Goal: Task Accomplishment & Management: Manage account settings

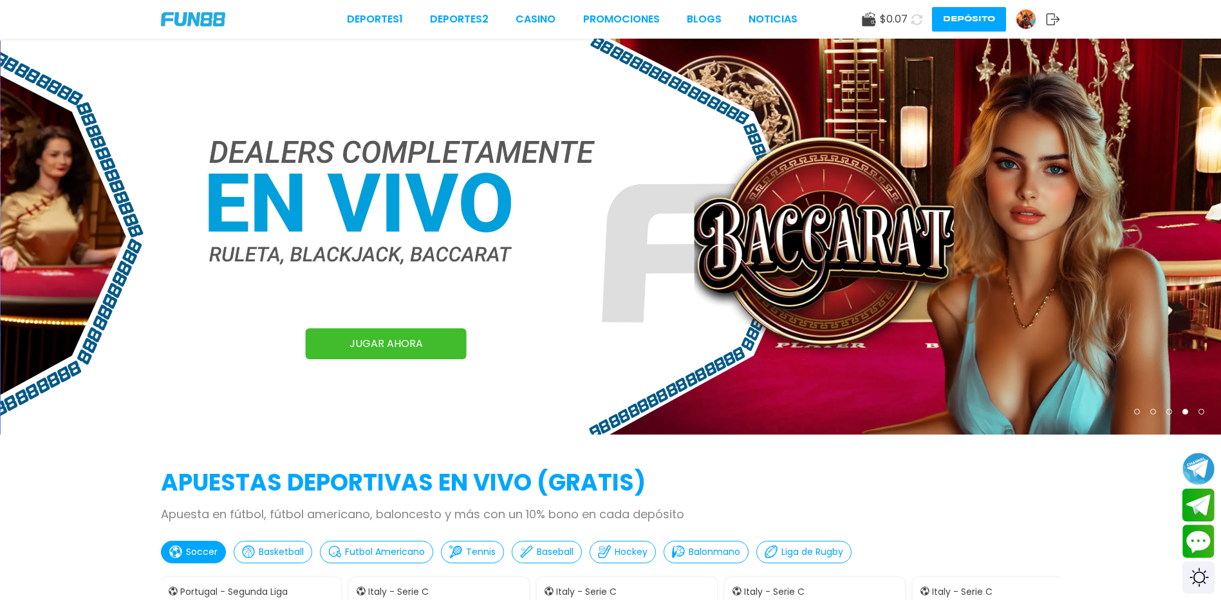
click at [1028, 16] on img at bounding box center [1025, 19] width 19 height 19
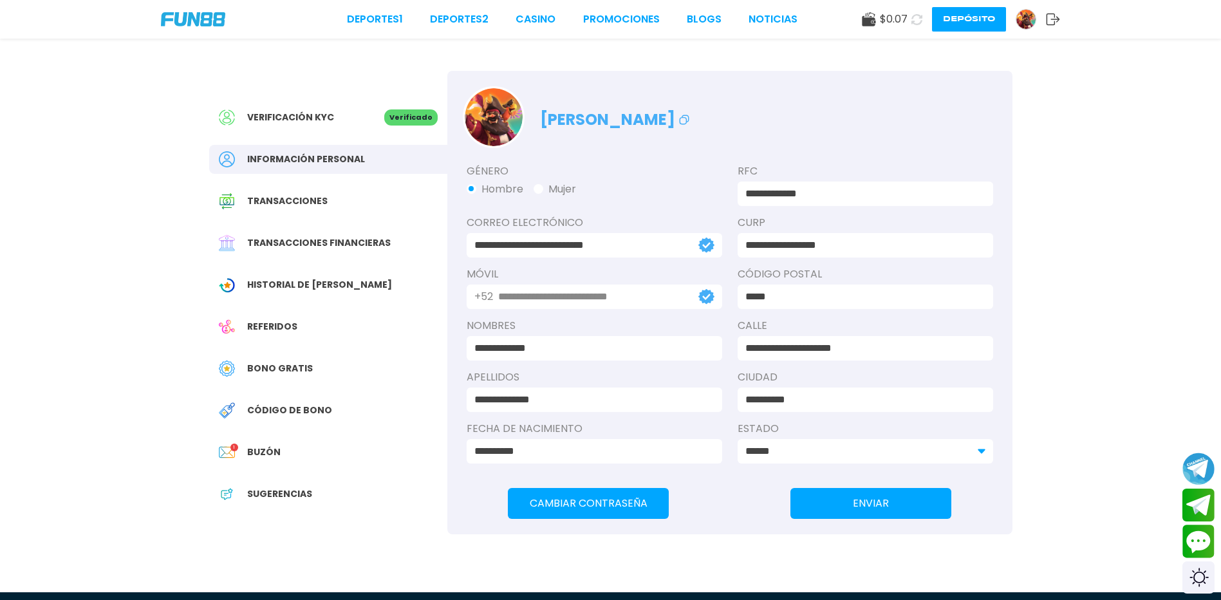
click at [300, 375] on span "Bono Gratis" at bounding box center [280, 369] width 66 height 14
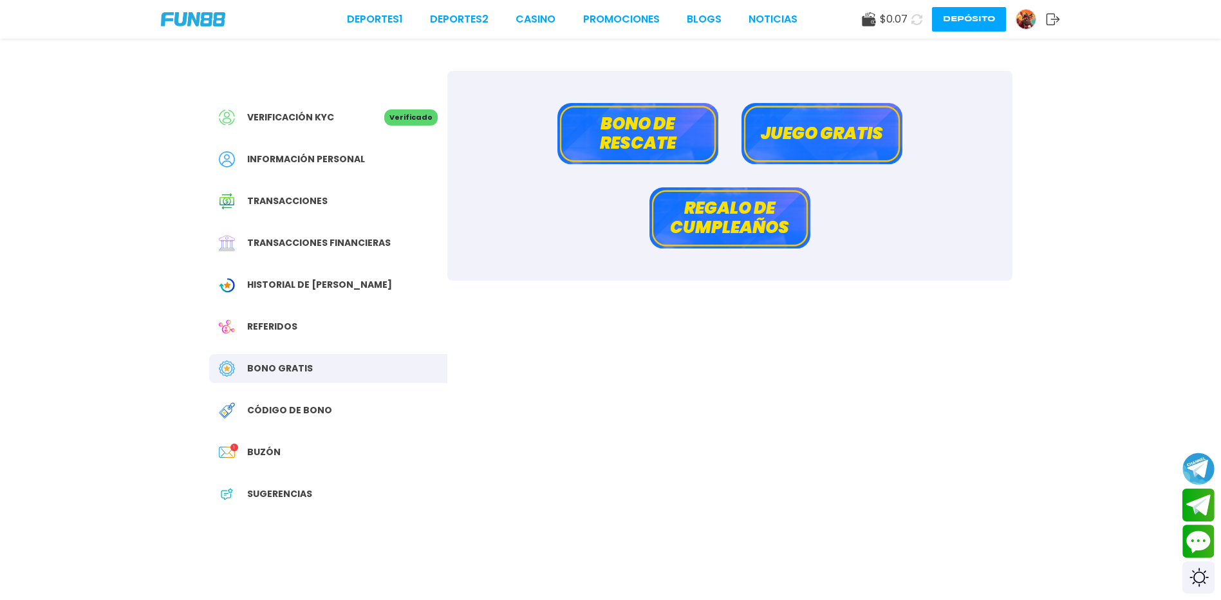
click at [806, 140] on button "Juego gratis" at bounding box center [821, 133] width 161 height 61
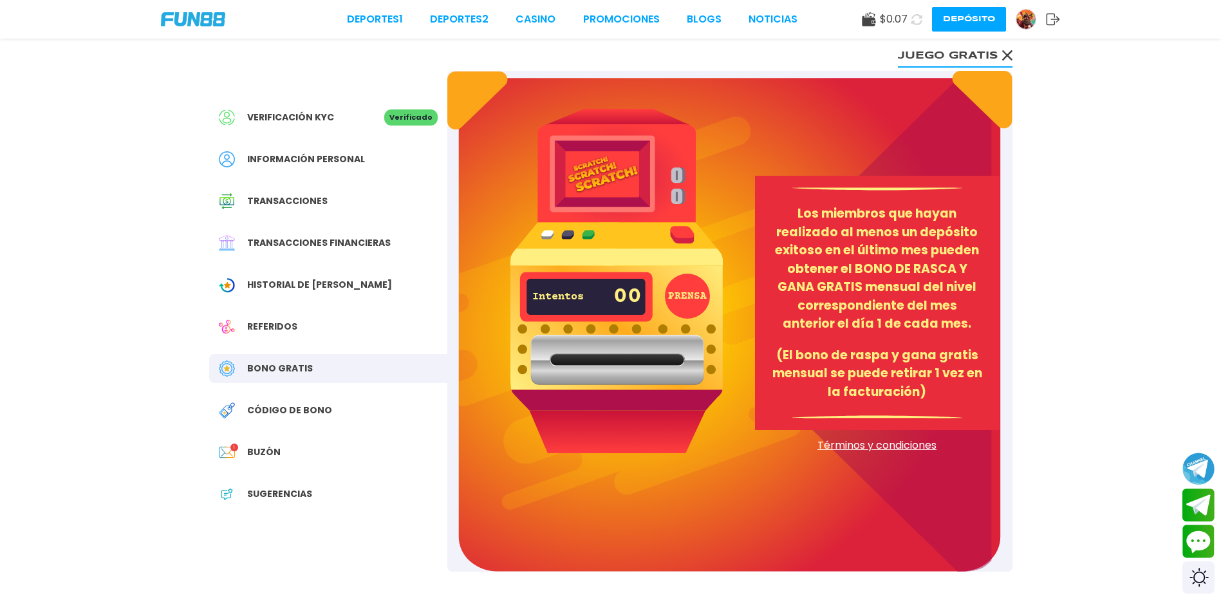
click at [972, 53] on button "Juego gratis" at bounding box center [955, 55] width 115 height 26
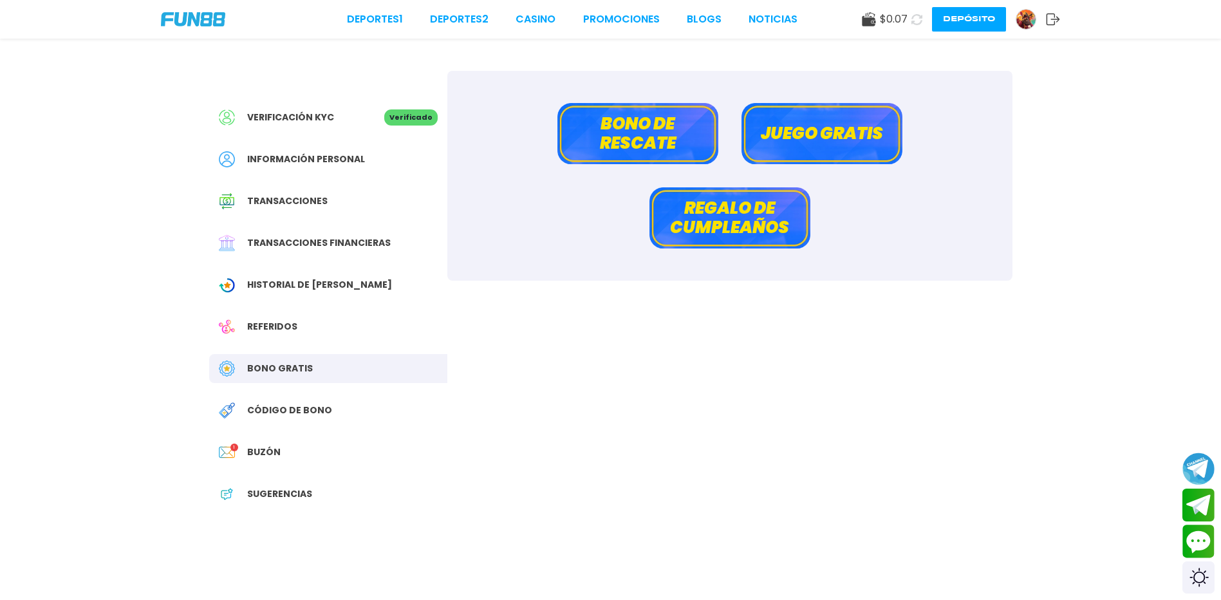
click at [688, 133] on button "Bono de rescate" at bounding box center [637, 133] width 161 height 61
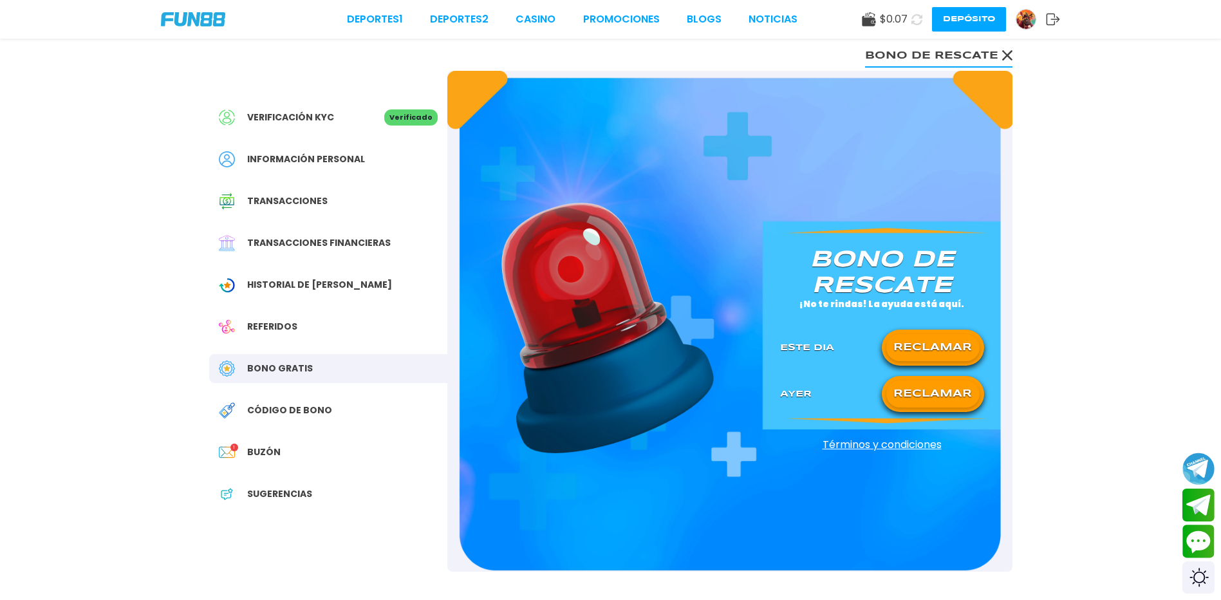
drag, startPoint x: 688, startPoint y: 133, endPoint x: 881, endPoint y: 336, distance: 279.9
click at [688, 133] on div "[PERSON_NAME] de rescate ¡No te rindas! La ayuda está aquí. Este Dia RECLAMAR […" at bounding box center [729, 321] width 565 height 501
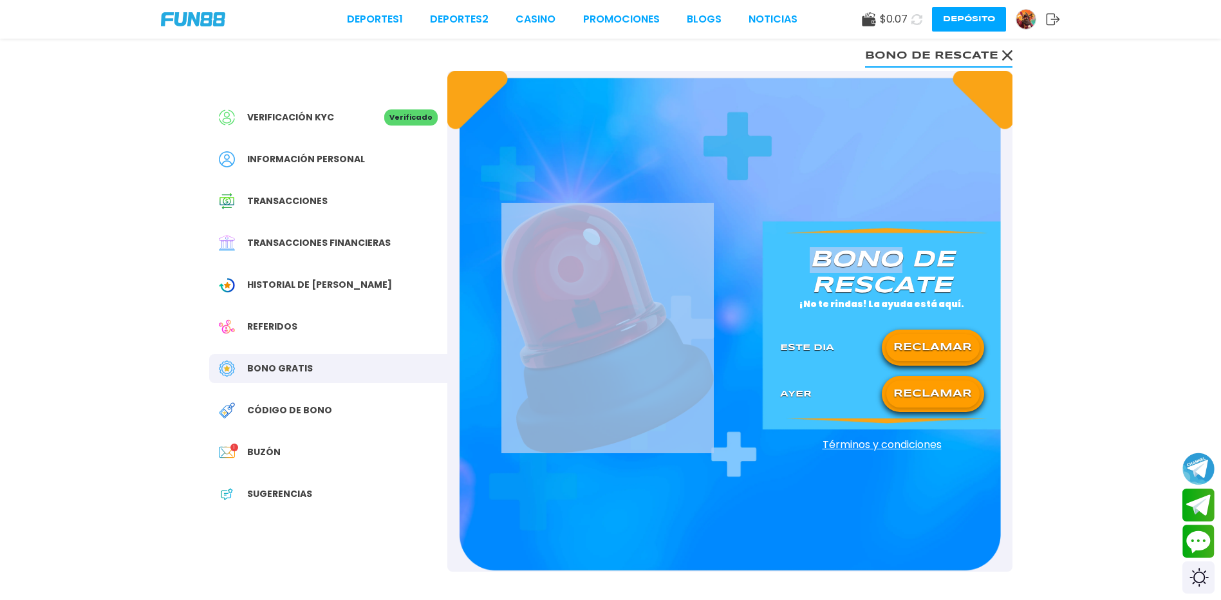
click at [916, 398] on button "RECLAMAR" at bounding box center [932, 393] width 93 height 27
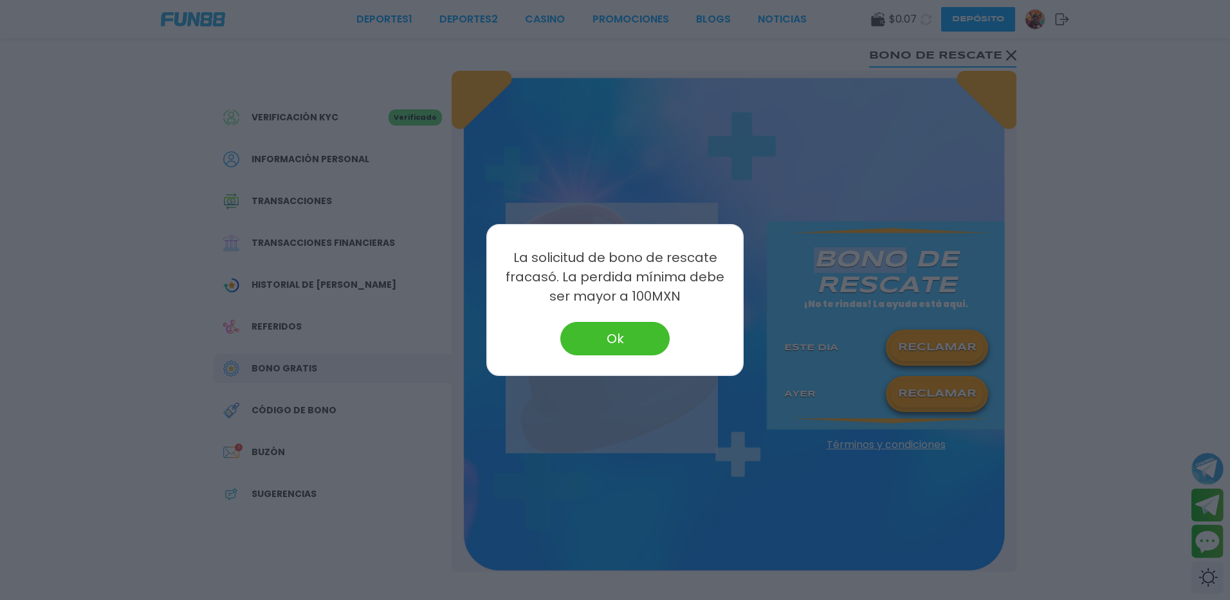
click at [625, 345] on button "Ok" at bounding box center [614, 338] width 109 height 33
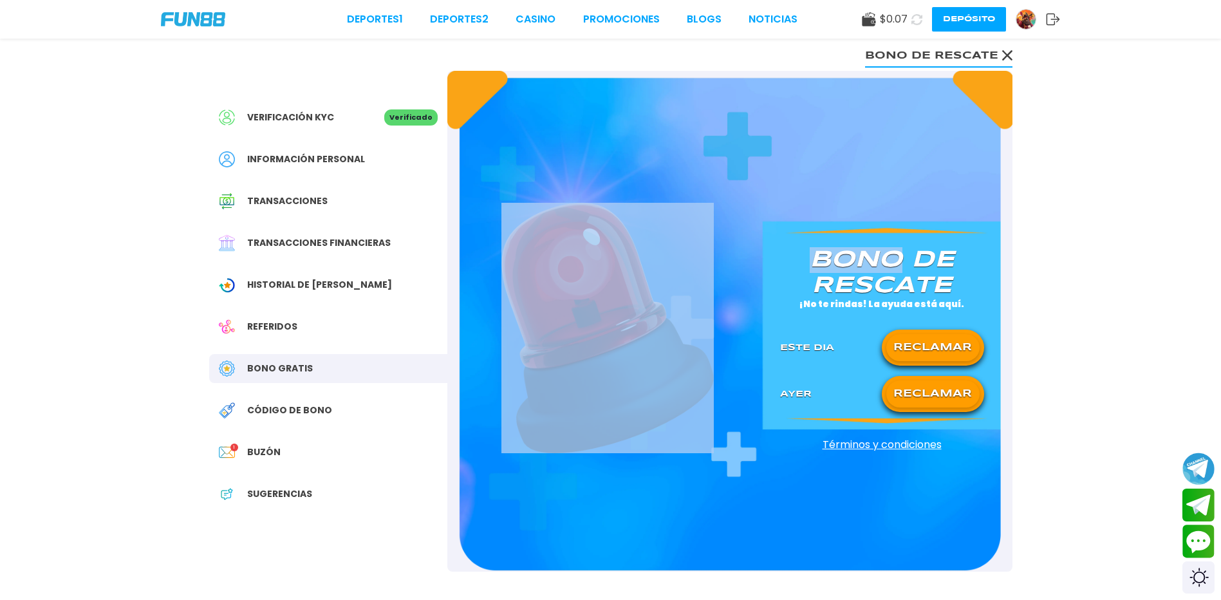
click at [981, 57] on button "Bono de rescate" at bounding box center [938, 55] width 147 height 26
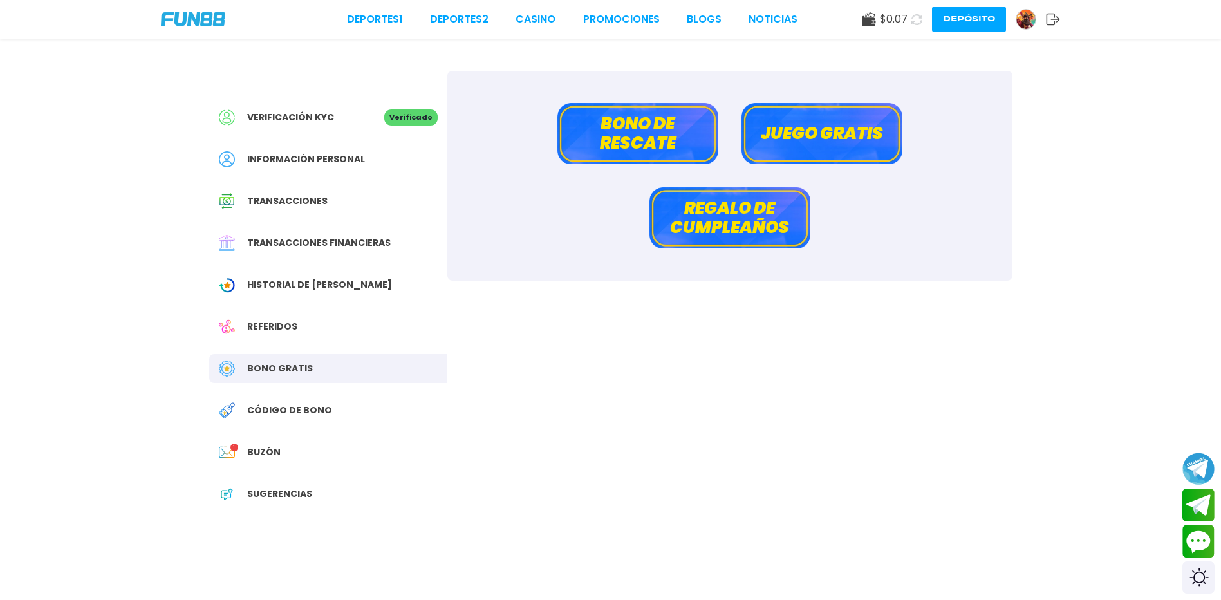
click at [288, 206] on span "Transacciones" at bounding box center [287, 201] width 80 height 14
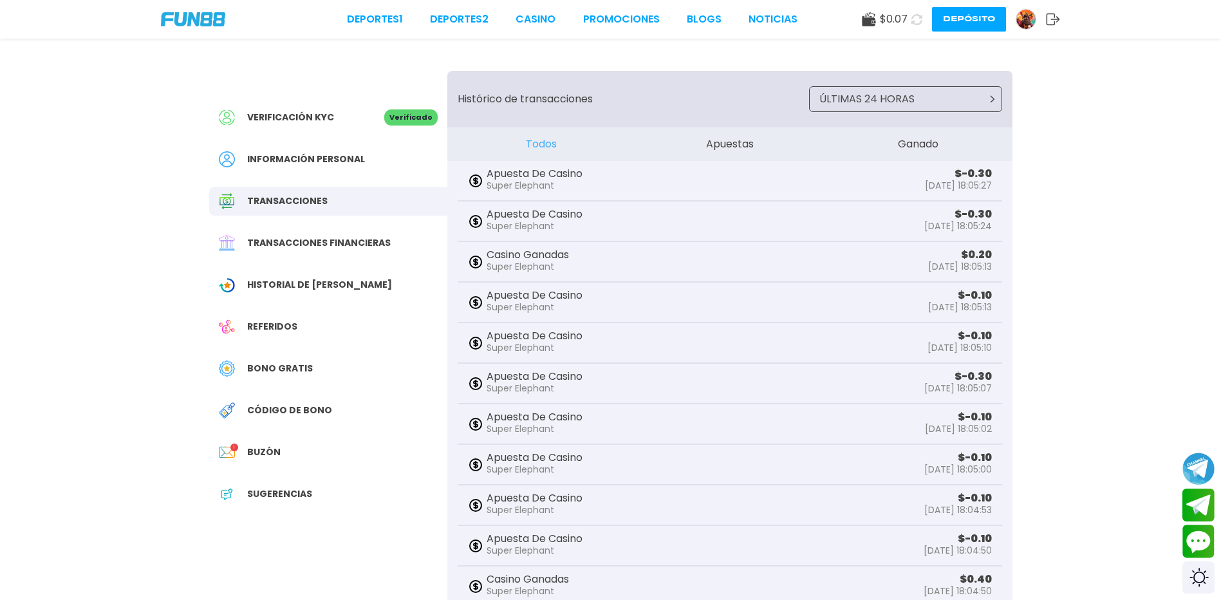
click at [738, 142] on button "Apuestas" at bounding box center [729, 143] width 189 height 33
click at [345, 248] on span "Transacciones financieras" at bounding box center [318, 243] width 143 height 14
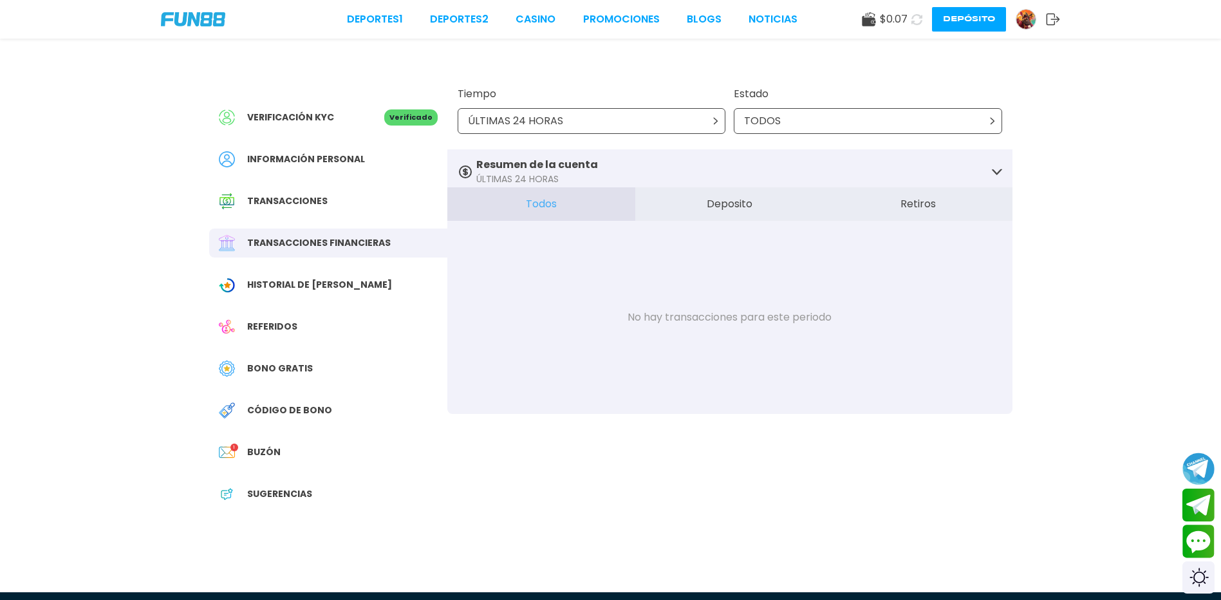
click at [606, 124] on div "ÚLTIMAS 24 HORAS" at bounding box center [592, 121] width 268 height 26
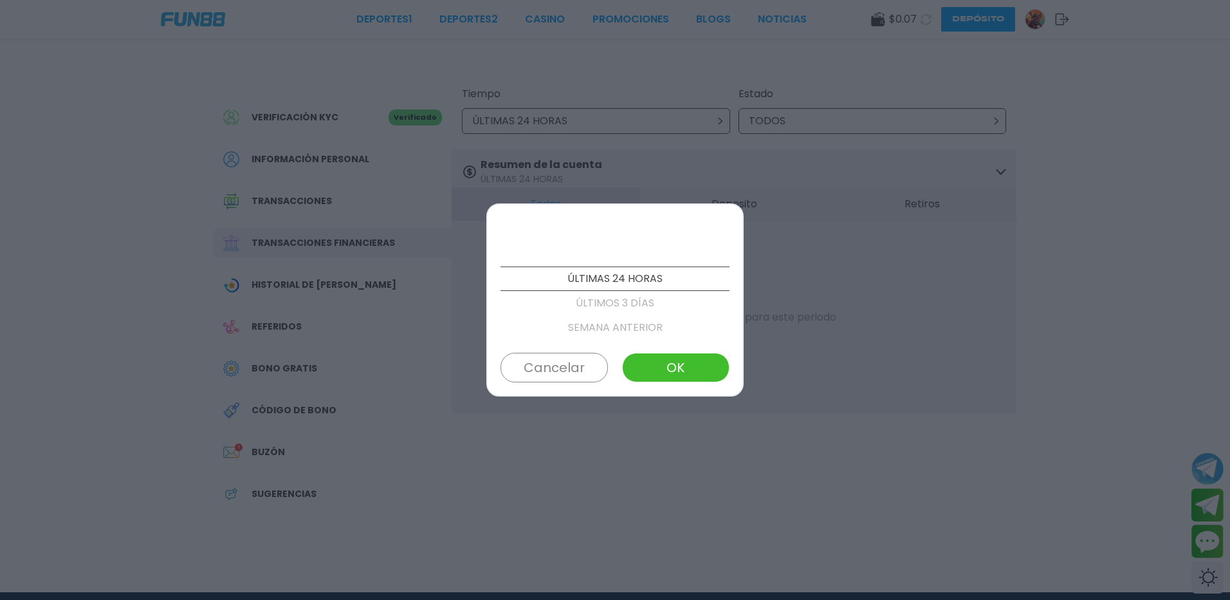
click at [622, 309] on p "ÚLTIMOS 3 DÍAS" at bounding box center [615, 303] width 229 height 24
click at [665, 371] on button "OK" at bounding box center [675, 368] width 107 height 30
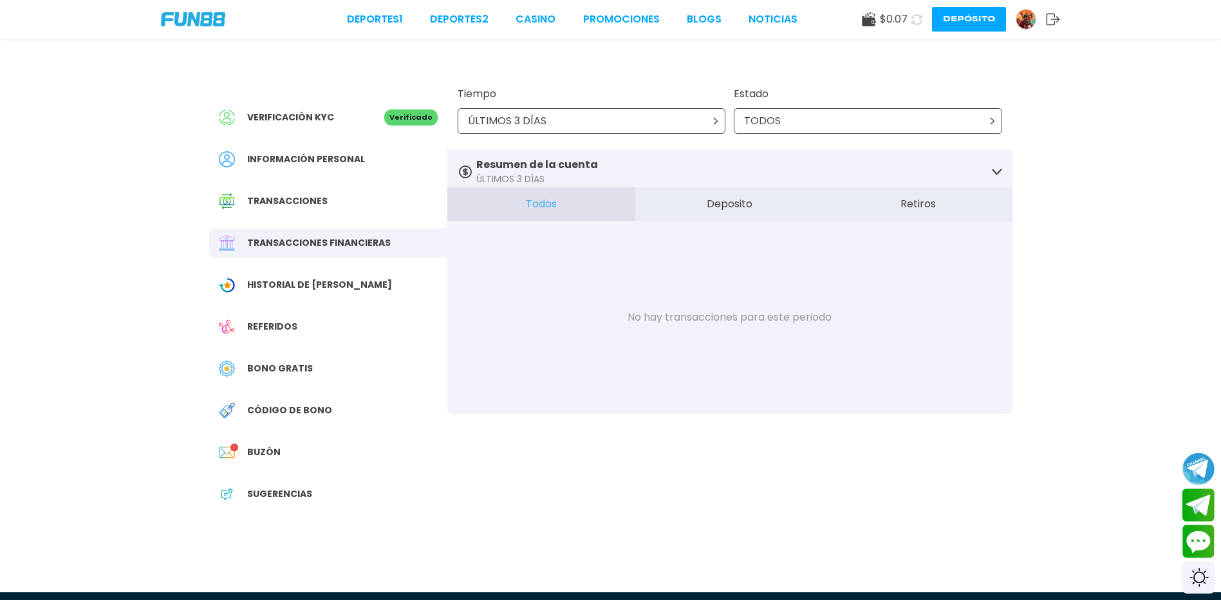
drag, startPoint x: 625, startPoint y: 129, endPoint x: 613, endPoint y: 133, distance: 13.6
click at [625, 129] on div "ÚLTIMOS 3 DÍAS" at bounding box center [592, 121] width 268 height 26
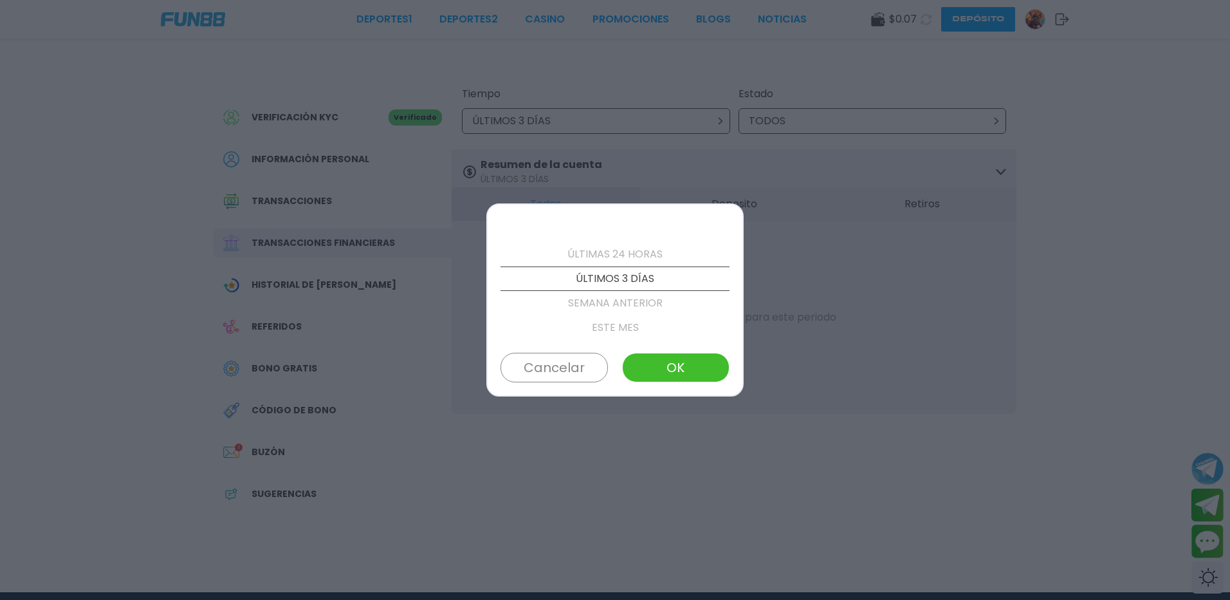
click at [624, 309] on p "SEMANA ANTERIOR" at bounding box center [615, 303] width 229 height 24
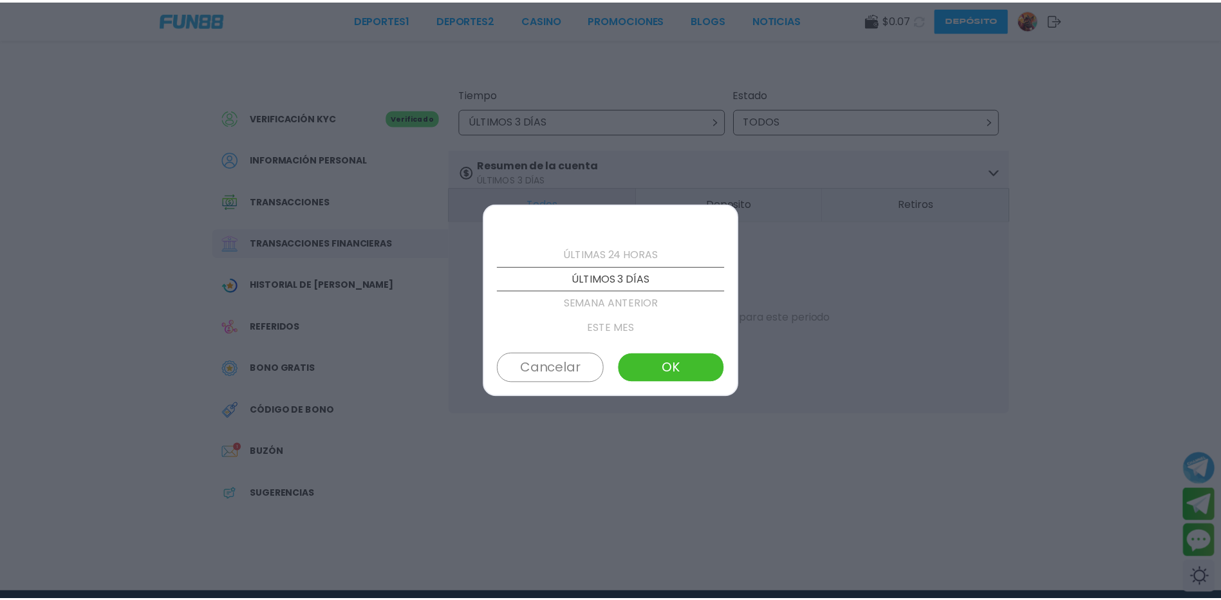
scroll to position [49, 0]
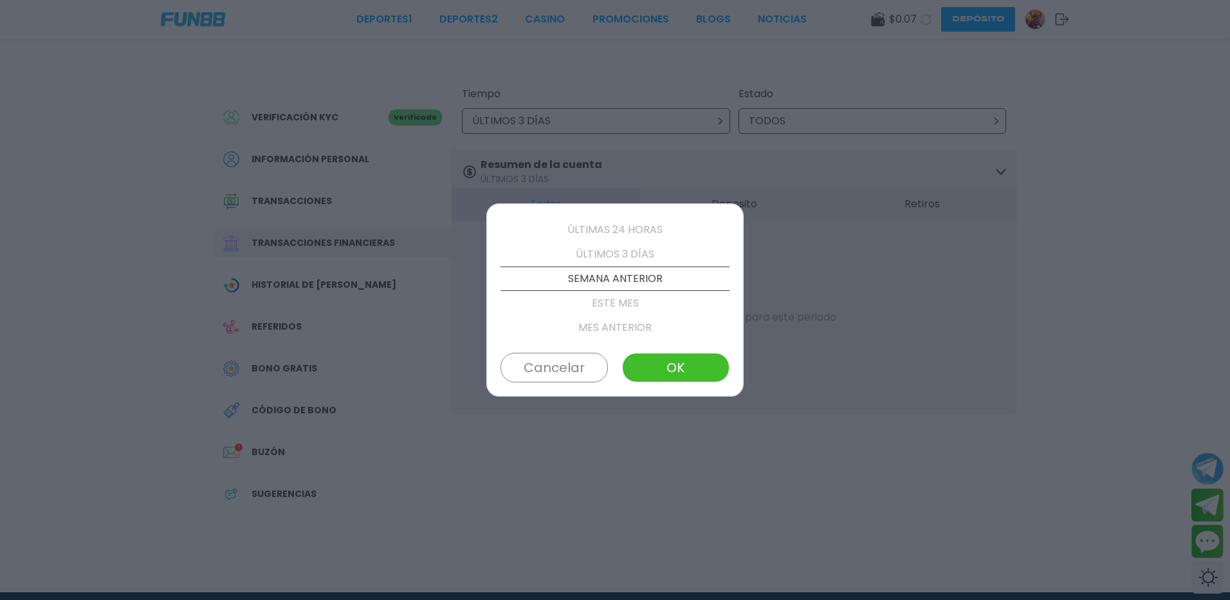
click at [711, 366] on button "OK" at bounding box center [675, 368] width 107 height 30
